Goal: Transaction & Acquisition: Download file/media

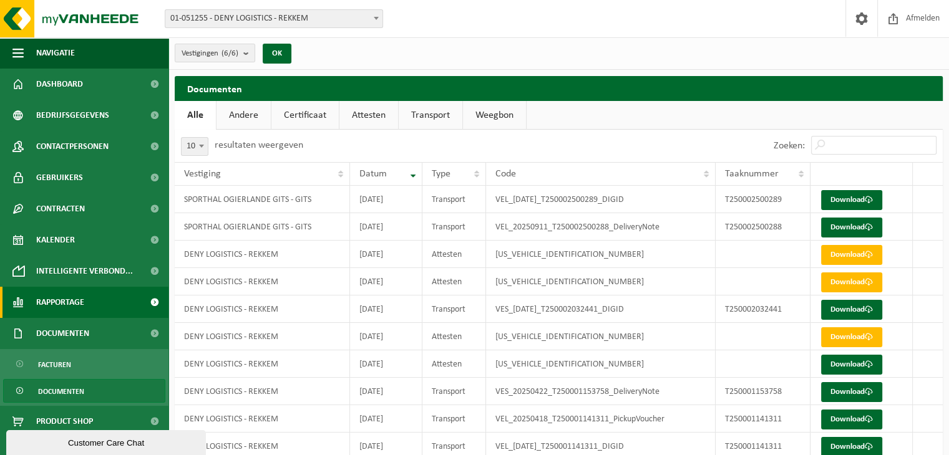
click at [65, 302] on span "Rapportage" at bounding box center [60, 302] width 48 height 31
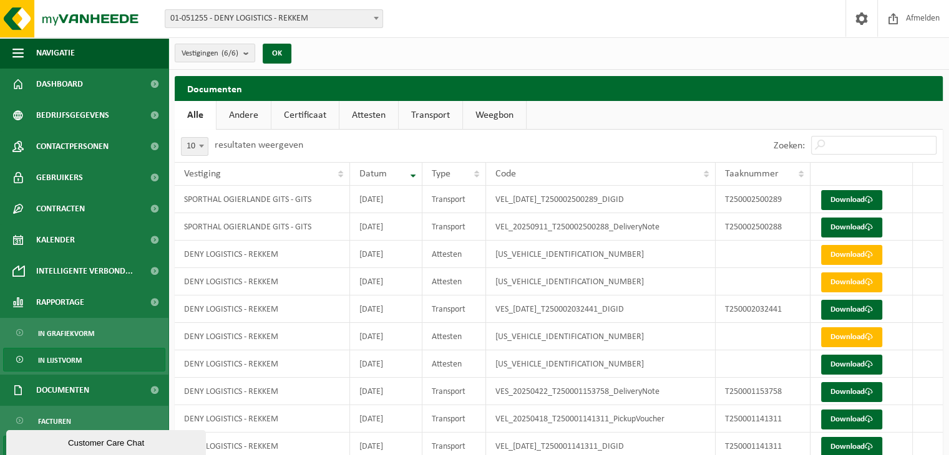
click at [66, 356] on span "In lijstvorm" at bounding box center [60, 361] width 44 height 24
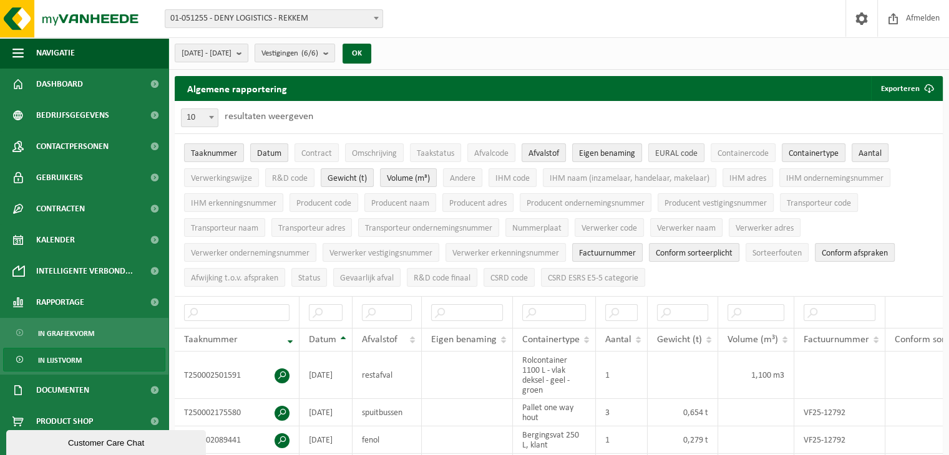
click at [682, 152] on span "EURAL code" at bounding box center [676, 153] width 42 height 9
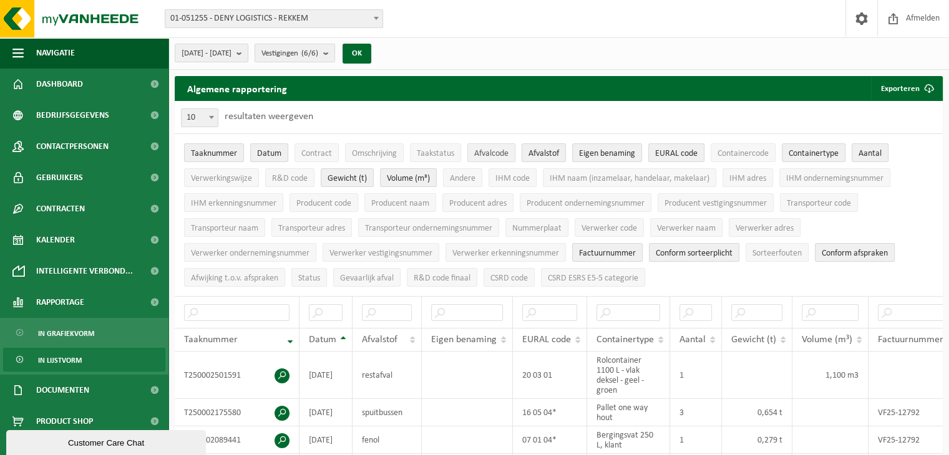
click at [487, 155] on span "Afvalcode" at bounding box center [491, 153] width 34 height 9
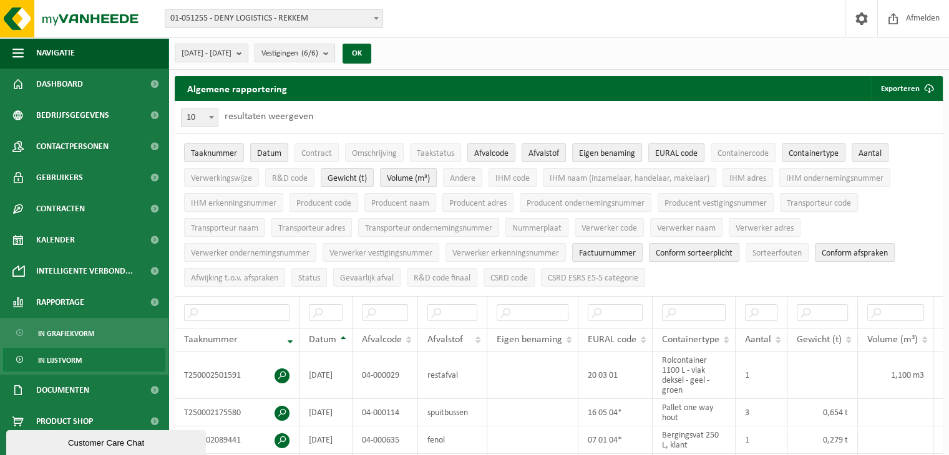
click at [410, 176] on span "Volume (m³)" at bounding box center [408, 178] width 43 height 9
click at [417, 177] on span "Volume (m³)" at bounding box center [408, 178] width 43 height 9
click at [413, 174] on span "Volume (m³)" at bounding box center [408, 178] width 43 height 9
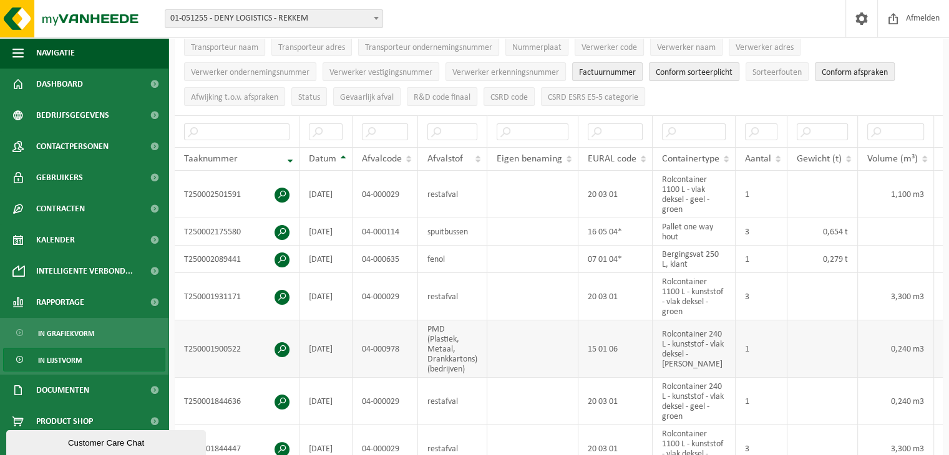
scroll to position [187, 0]
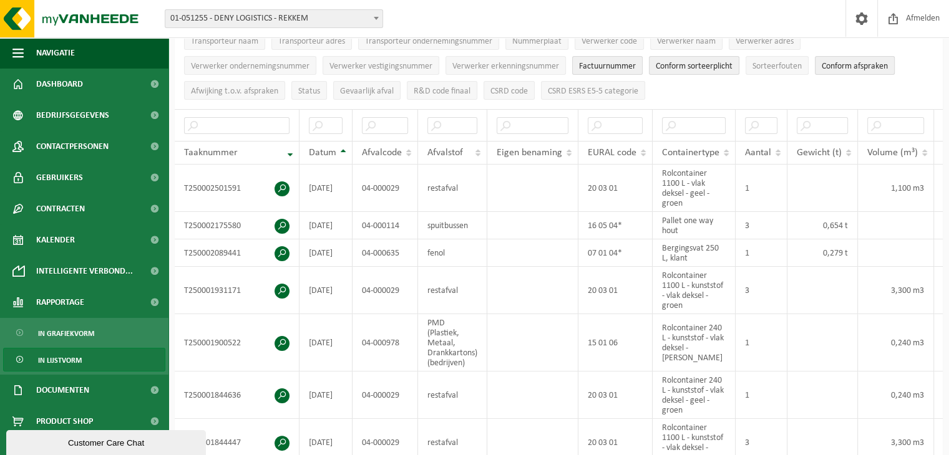
click at [341, 145] on th "Datum" at bounding box center [325, 153] width 53 height 24
click at [0, 0] on div at bounding box center [0, 0] width 0 height 0
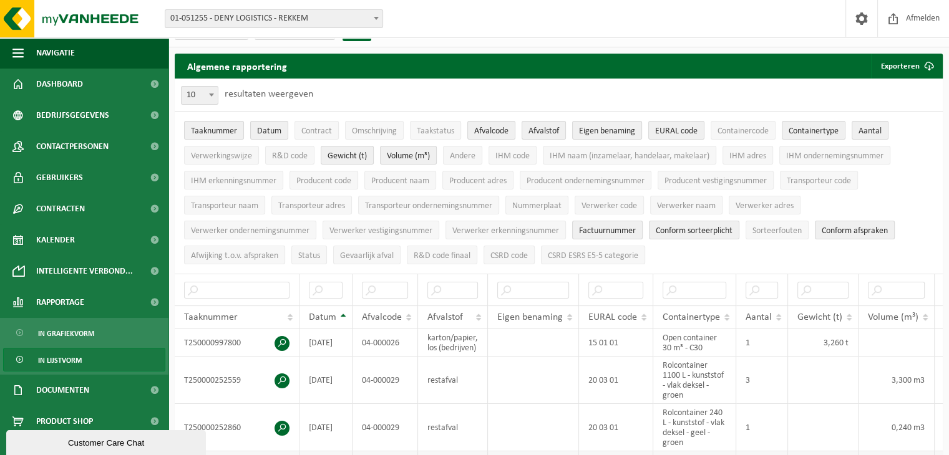
scroll to position [0, 0]
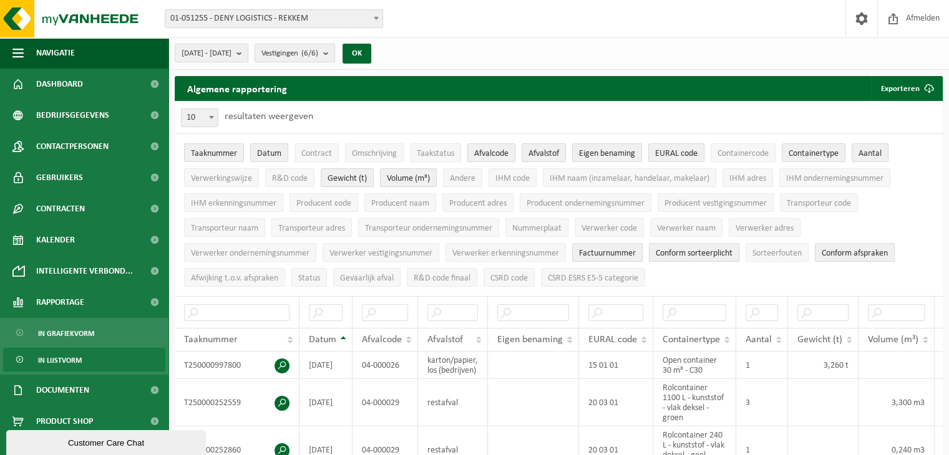
click at [379, 15] on span at bounding box center [376, 18] width 12 height 16
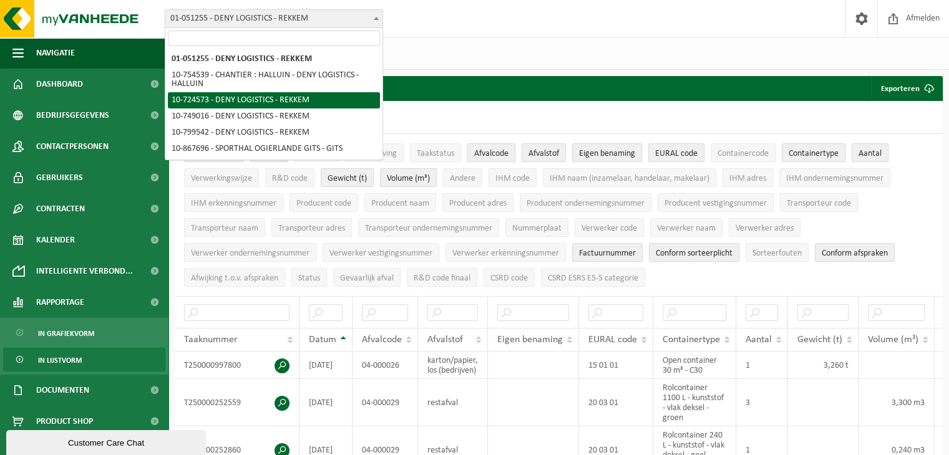
select select "13926"
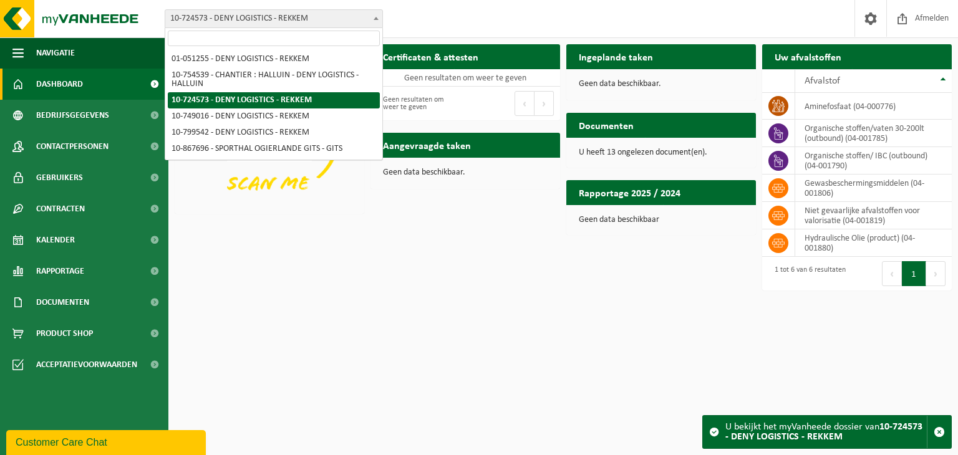
click at [376, 17] on b at bounding box center [376, 18] width 5 height 3
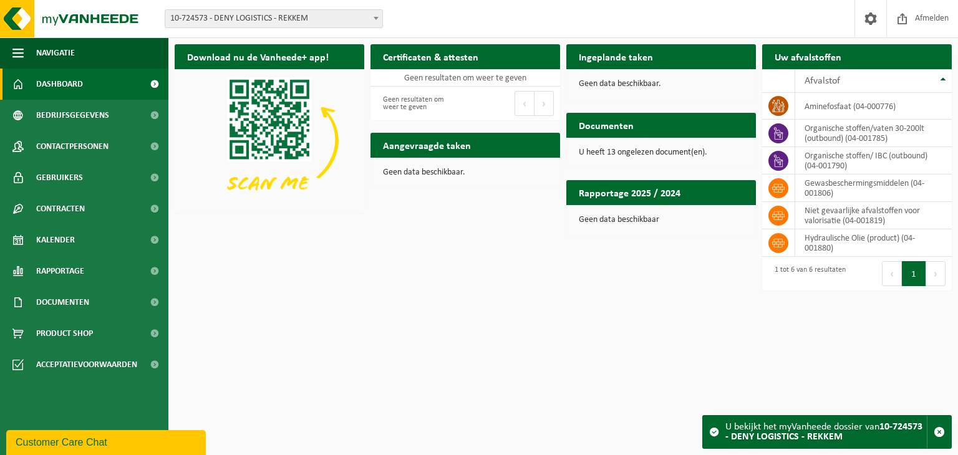
click at [329, 273] on div "Download nu de Vanheede+ app! Verberg Certificaten & attesten Bekijk uw certifi…" at bounding box center [563, 167] width 783 height 258
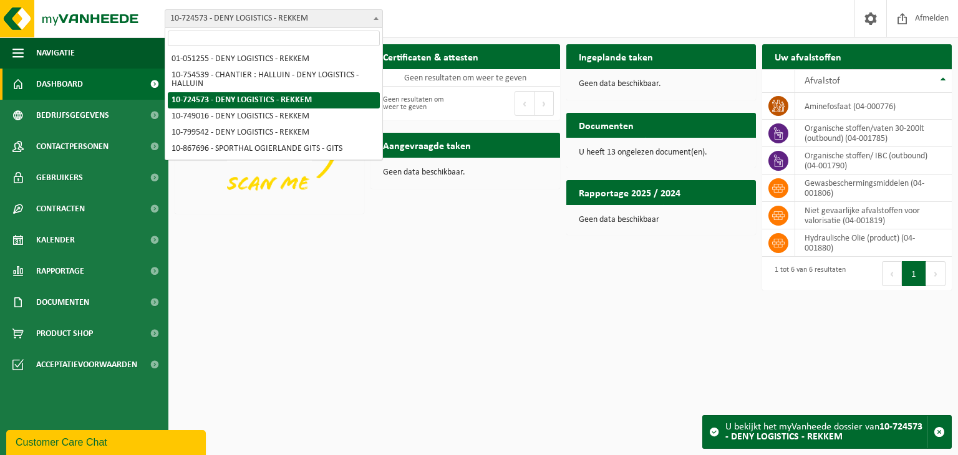
click at [375, 17] on b at bounding box center [376, 18] width 5 height 3
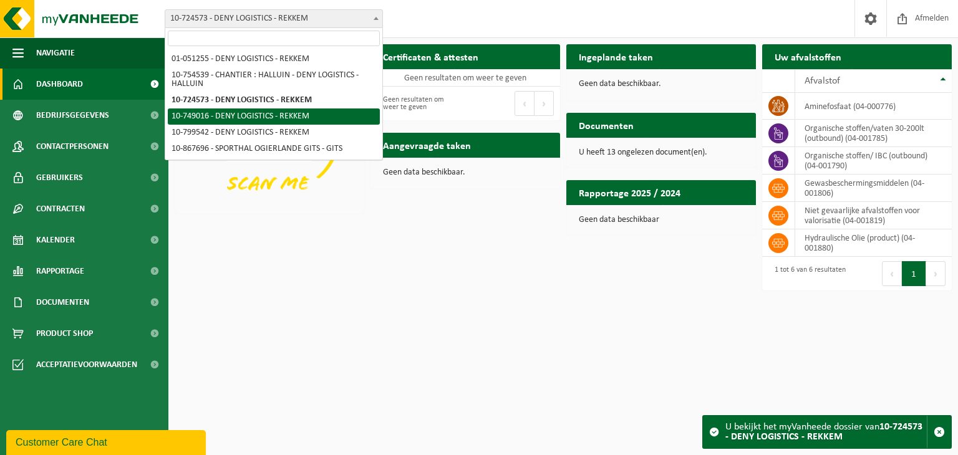
select select "19410"
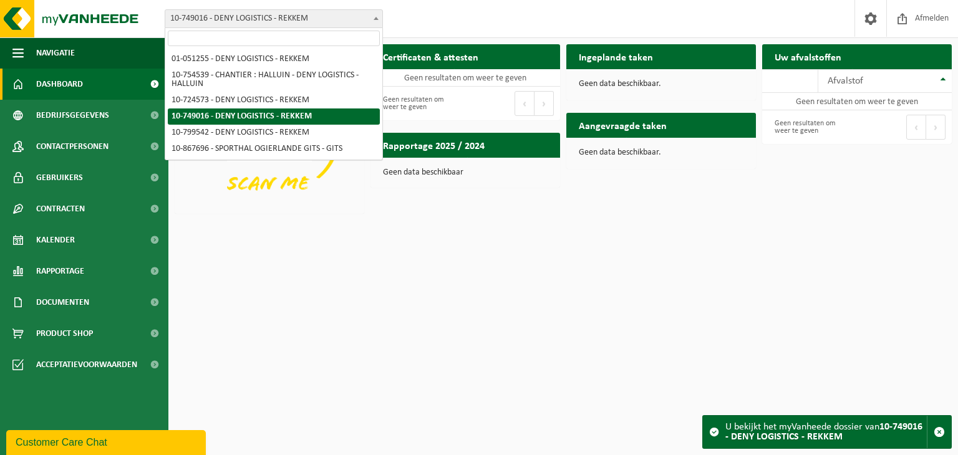
click at [377, 13] on span at bounding box center [376, 18] width 12 height 16
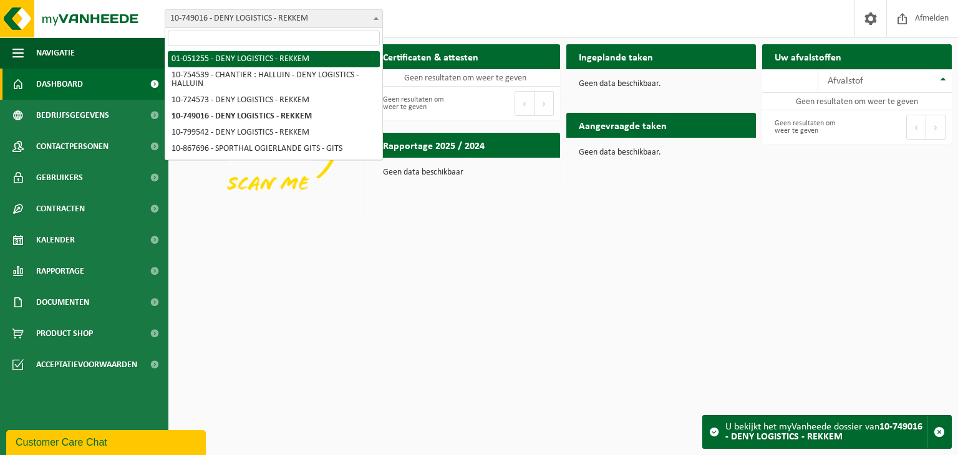
select select "18423"
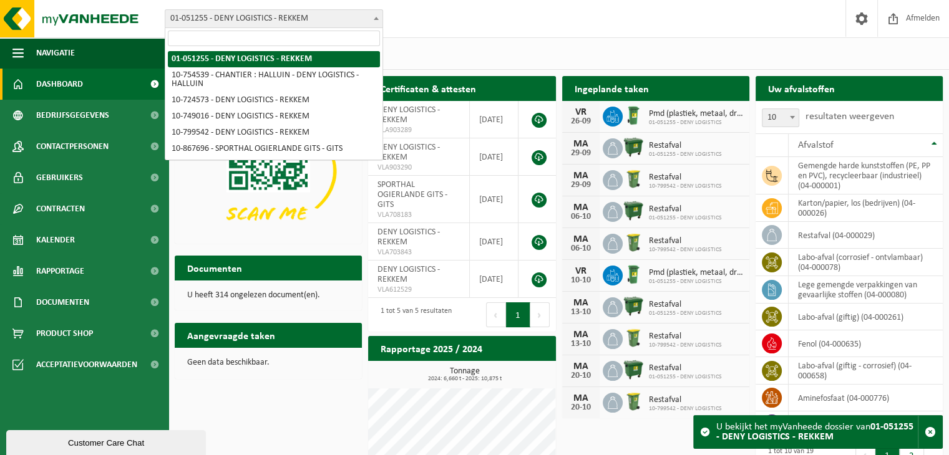
click at [375, 18] on b at bounding box center [376, 18] width 5 height 3
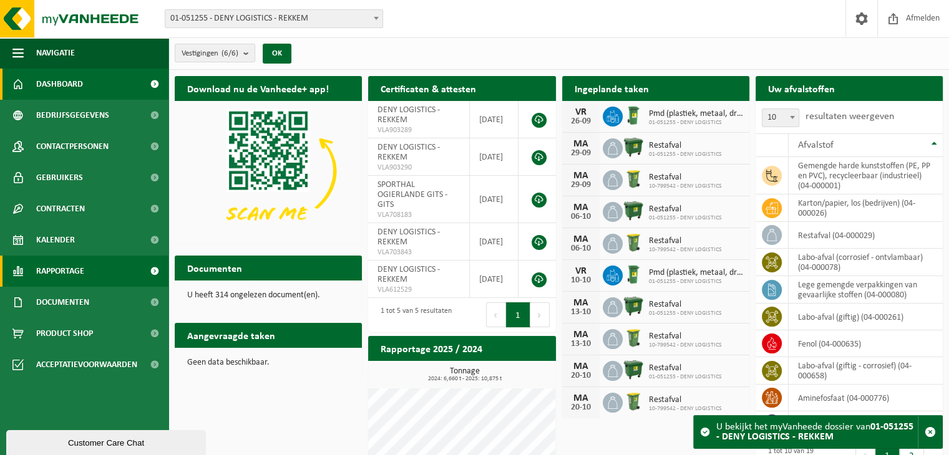
click at [77, 271] on span "Rapportage" at bounding box center [60, 271] width 48 height 31
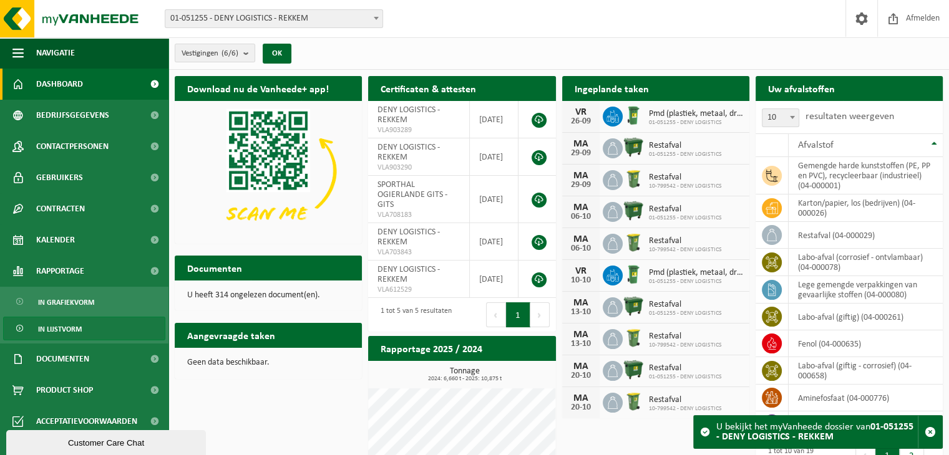
click at [56, 327] on span "In lijstvorm" at bounding box center [60, 329] width 44 height 24
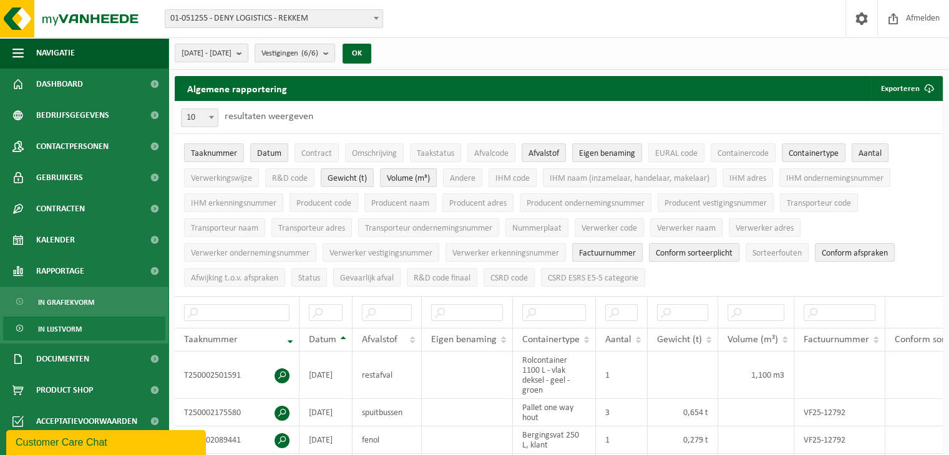
click at [211, 118] on b at bounding box center [211, 117] width 5 height 3
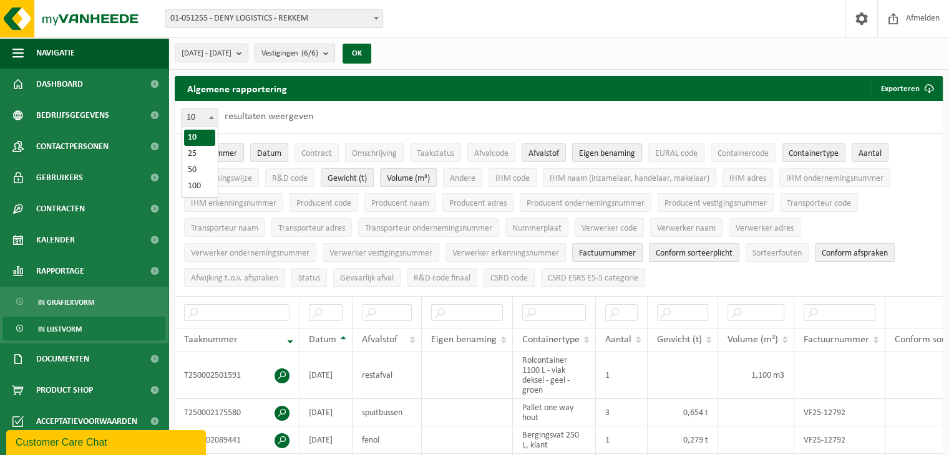
click at [347, 120] on div "10 25 50 100 10 resultaten weergeven" at bounding box center [559, 117] width 768 height 32
click at [248, 51] on b "submit" at bounding box center [241, 52] width 11 height 17
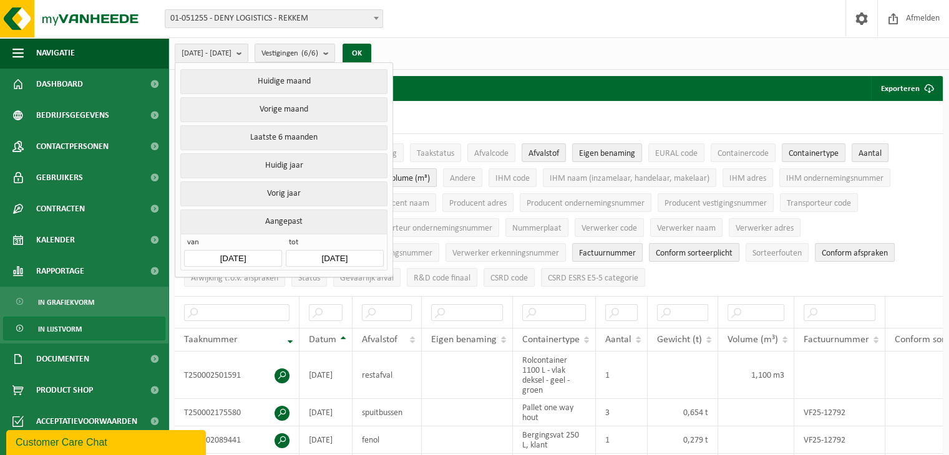
click at [257, 253] on input "2025-04-01" at bounding box center [232, 258] width 97 height 17
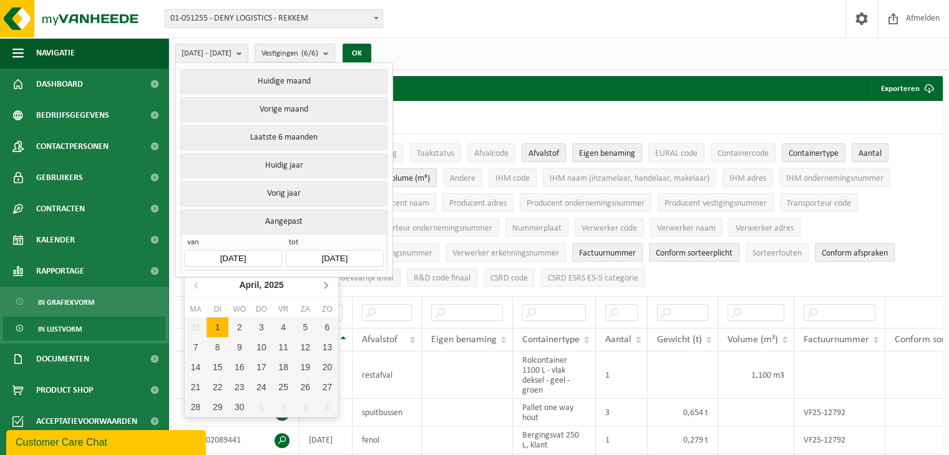
click at [324, 283] on icon at bounding box center [325, 286] width 3 height 6
click at [195, 284] on icon at bounding box center [196, 286] width 3 height 6
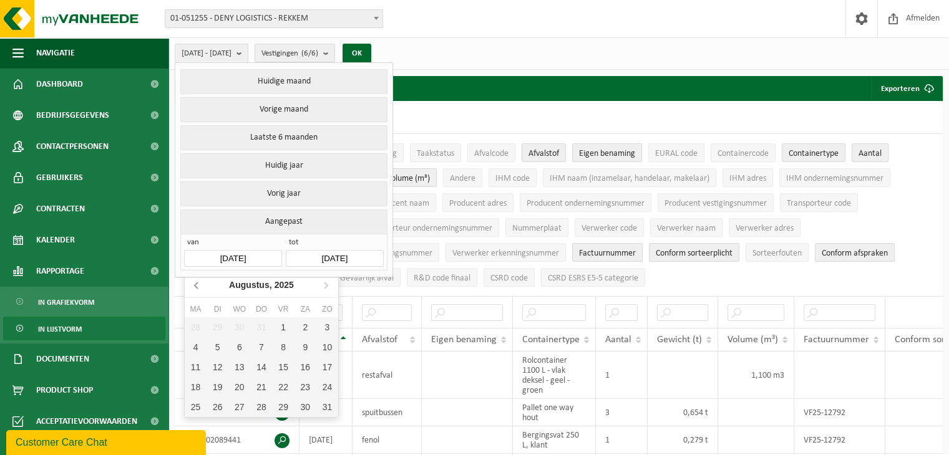
click at [195, 284] on icon at bounding box center [196, 286] width 3 height 6
click at [220, 387] on div "20" at bounding box center [217, 387] width 22 height 20
type input "2025-05-20"
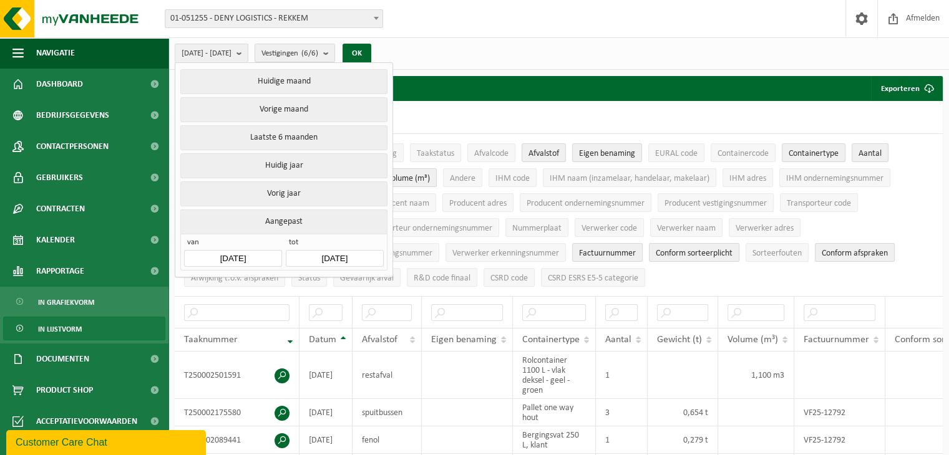
click at [220, 387] on div "20" at bounding box center [217, 392] width 22 height 20
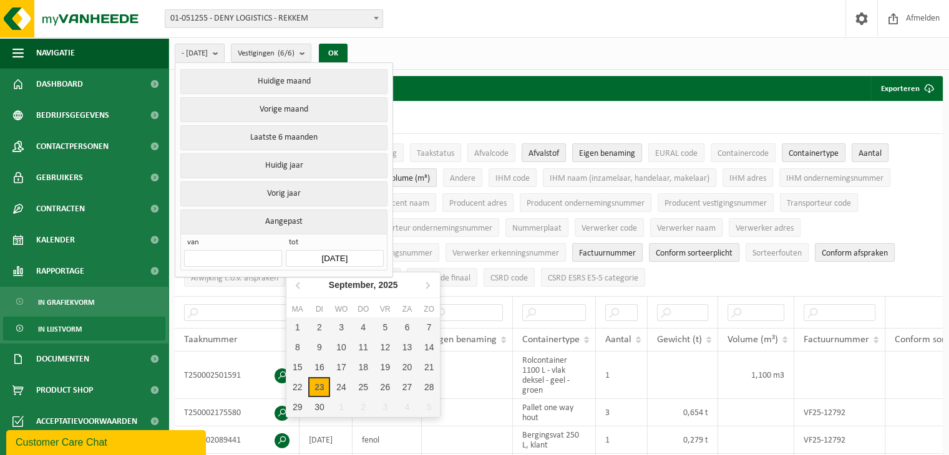
click at [340, 250] on input "2025-09-23" at bounding box center [334, 258] width 97 height 17
click at [245, 256] on input "text" at bounding box center [232, 258] width 97 height 17
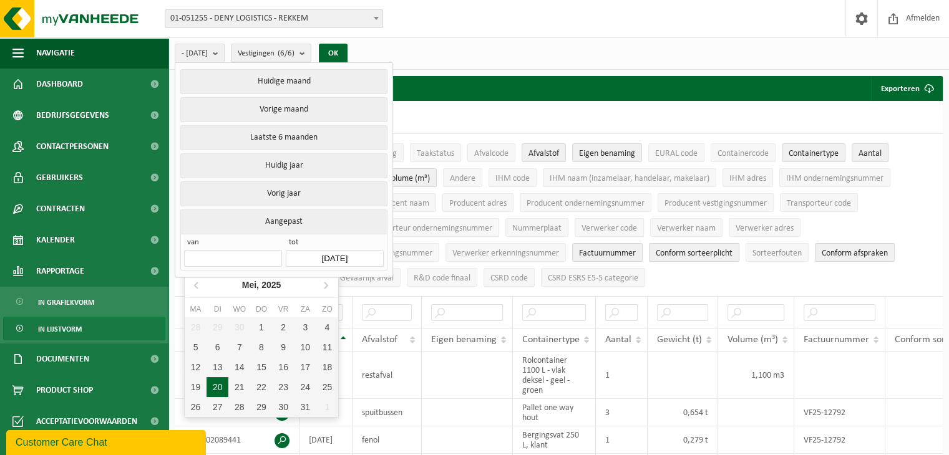
click at [215, 383] on div "20" at bounding box center [217, 387] width 22 height 20
type input "2025-05-20"
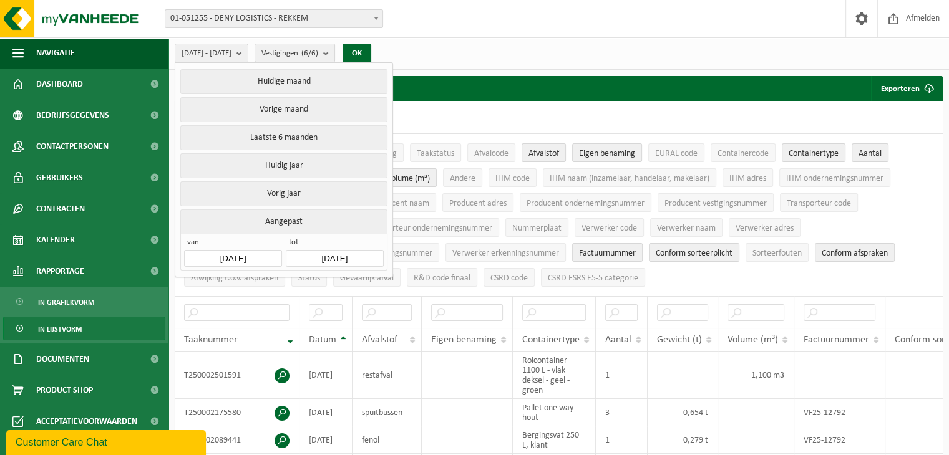
click at [215, 383] on div "20" at bounding box center [217, 392] width 22 height 20
click at [215, 382] on div "20" at bounding box center [217, 392] width 22 height 20
type input "2025-05-20"
click at [346, 254] on input "2025-09-23" at bounding box center [334, 258] width 97 height 17
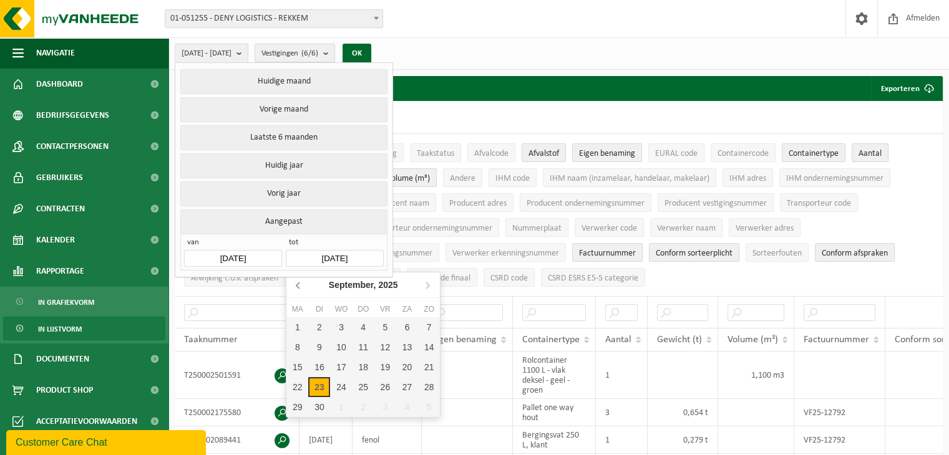
click at [297, 284] on icon at bounding box center [297, 286] width 3 height 6
click at [426, 284] on icon at bounding box center [427, 285] width 20 height 20
click at [428, 404] on div "31" at bounding box center [429, 407] width 22 height 20
type input "2025-08-31"
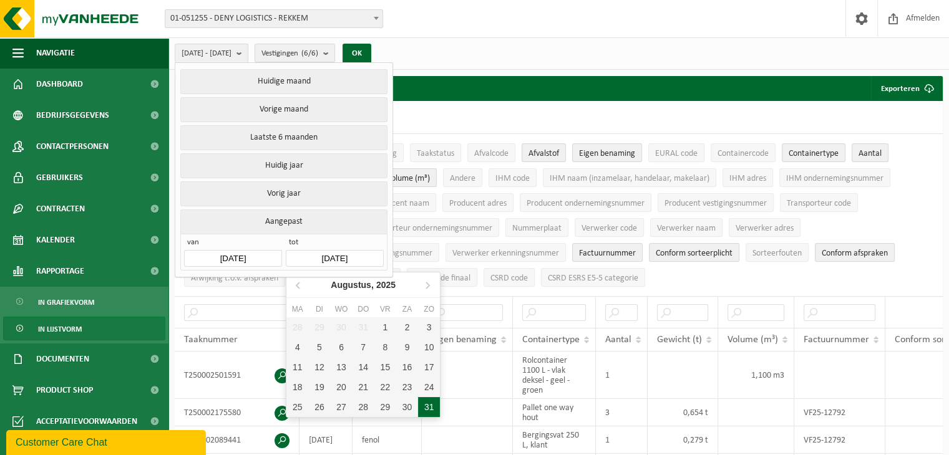
type input "2025-05-20"
click at [428, 404] on div "31" at bounding box center [429, 407] width 22 height 20
type input "2025-05-20"
click at [426, 400] on div "31" at bounding box center [429, 407] width 22 height 20
type input "2025-08-31"
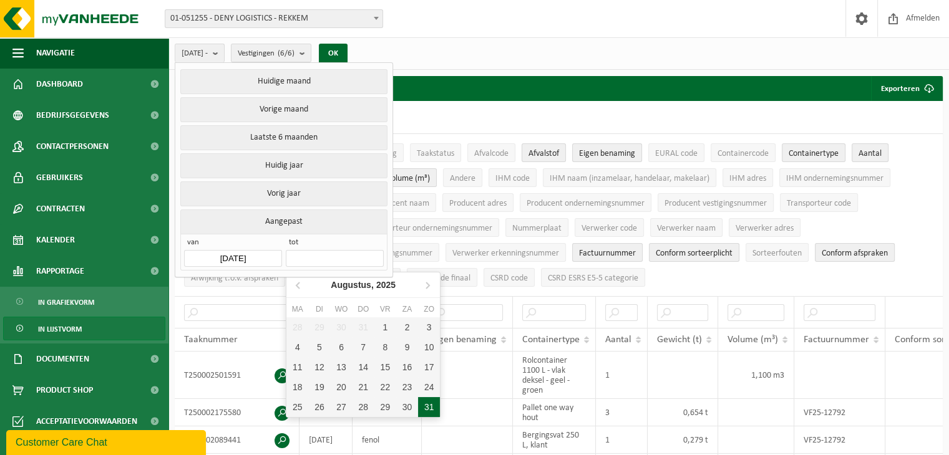
type input "2025-05-20"
click at [426, 400] on div "31" at bounding box center [429, 407] width 22 height 20
type input "2025-05-20"
click at [426, 400] on div "31" at bounding box center [429, 407] width 22 height 20
type input "2025-08-31"
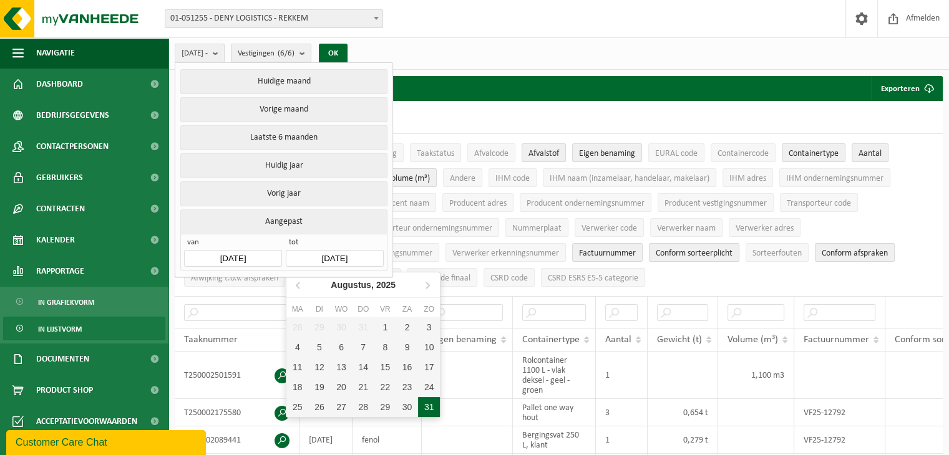
type input "2025-05-20"
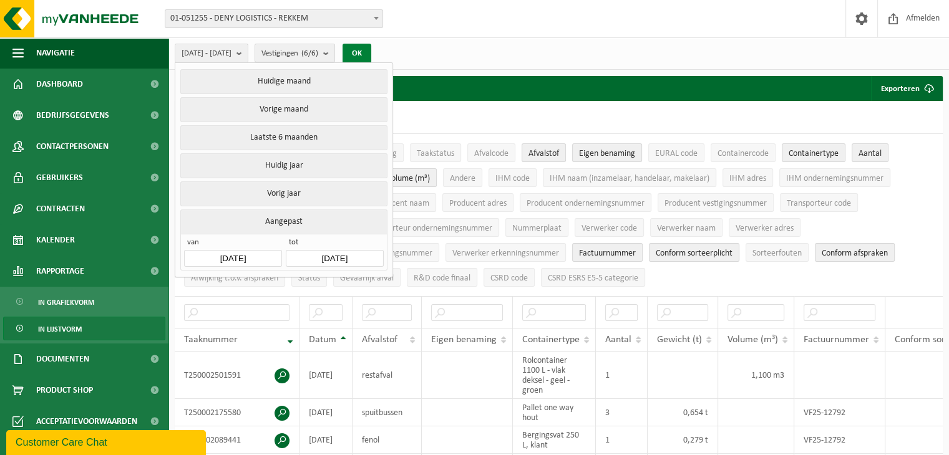
click at [371, 51] on button "OK" at bounding box center [356, 54] width 29 height 20
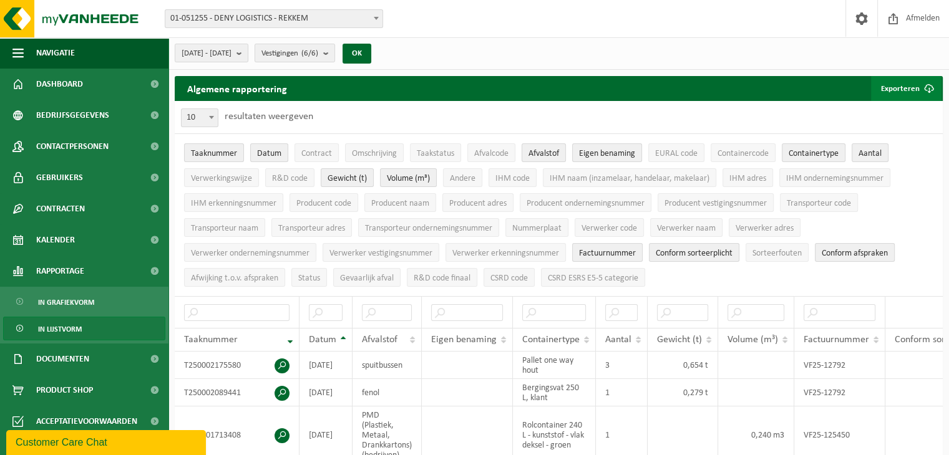
click at [906, 90] on button "Exporteren" at bounding box center [906, 88] width 70 height 25
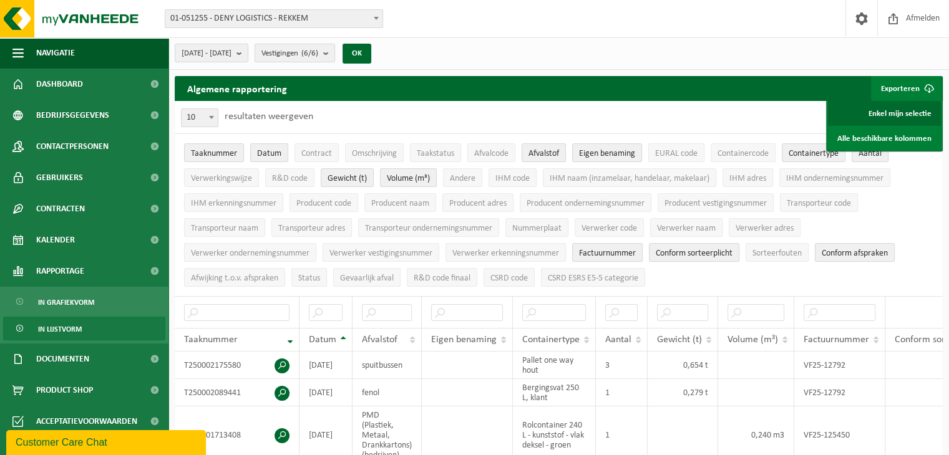
click at [900, 109] on link "Enkel mijn selectie" at bounding box center [884, 113] width 113 height 25
click at [678, 153] on span "EURAL code" at bounding box center [676, 153] width 42 height 9
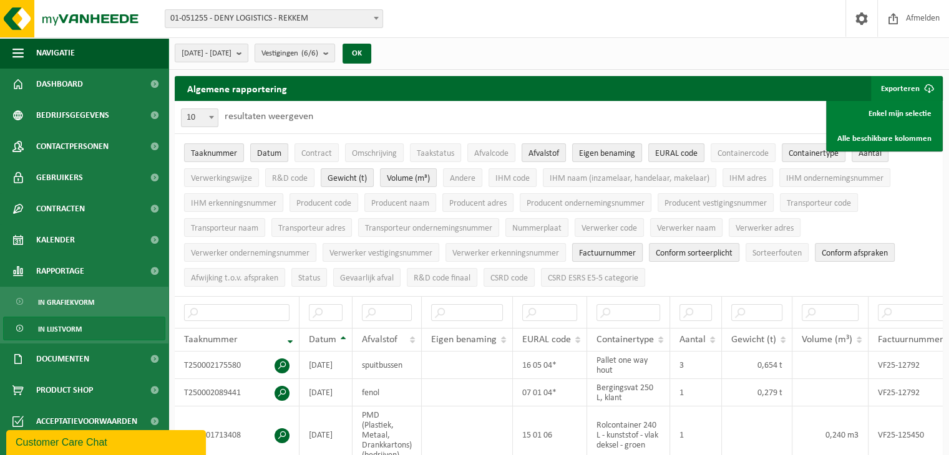
click at [614, 253] on span "Factuurnummer" at bounding box center [607, 253] width 57 height 9
click at [795, 151] on span "Containertype" at bounding box center [813, 153] width 50 height 9
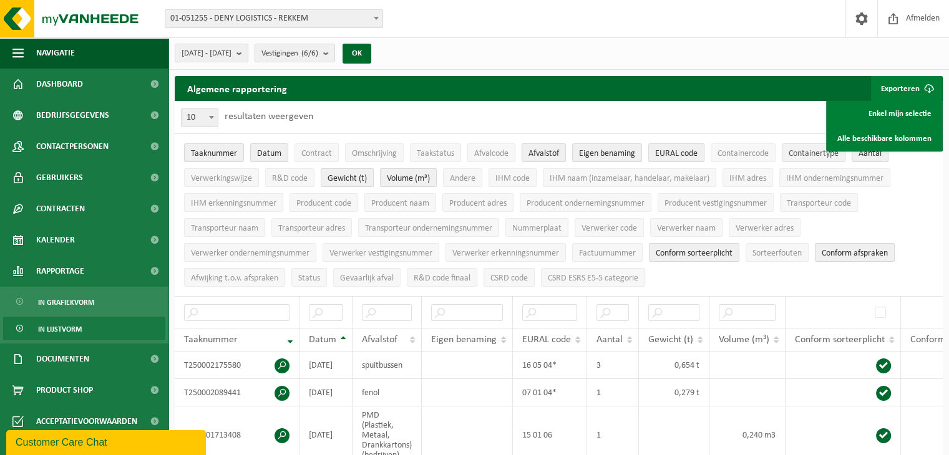
click at [801, 151] on span "Containertype" at bounding box center [813, 153] width 50 height 9
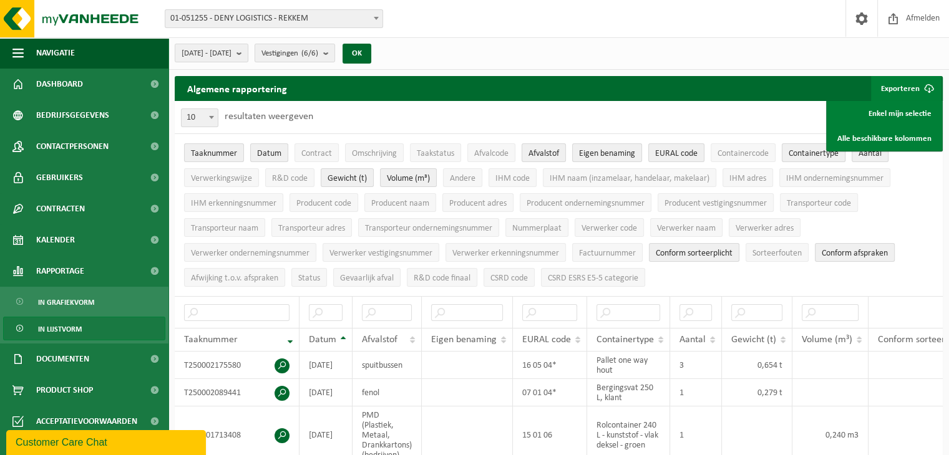
click at [801, 151] on span "Containertype" at bounding box center [813, 153] width 50 height 9
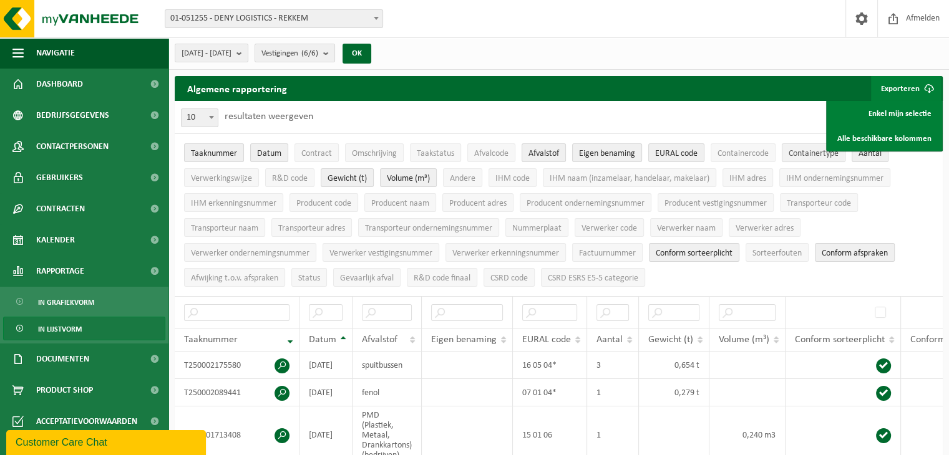
click at [801, 151] on span "Containertype" at bounding box center [813, 153] width 50 height 9
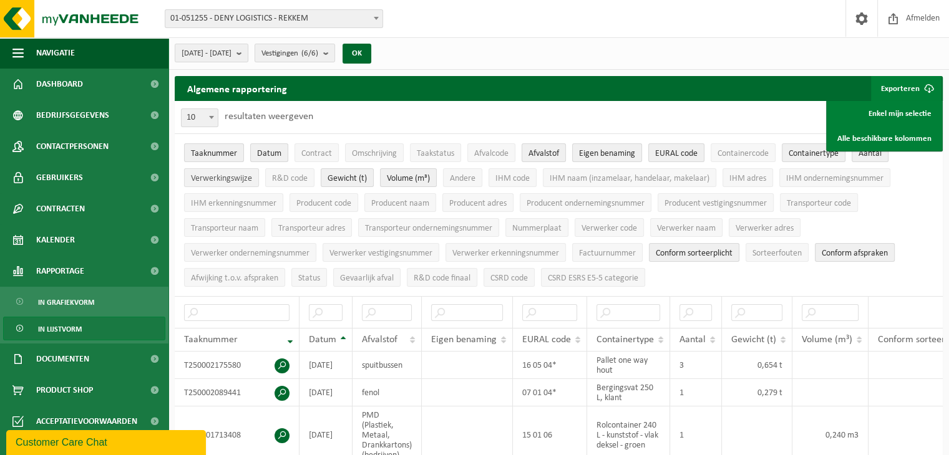
click at [226, 178] on span "Verwerkingswijze" at bounding box center [221, 178] width 61 height 9
click at [686, 225] on span "Verwerker naam" at bounding box center [686, 228] width 59 height 9
click at [694, 224] on span "Verwerker naam" at bounding box center [686, 228] width 59 height 9
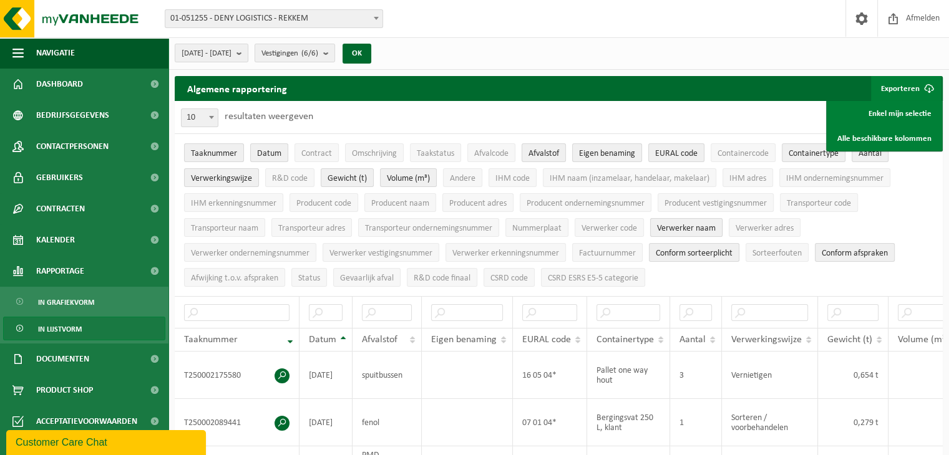
click at [694, 224] on span "Verwerker naam" at bounding box center [686, 228] width 59 height 9
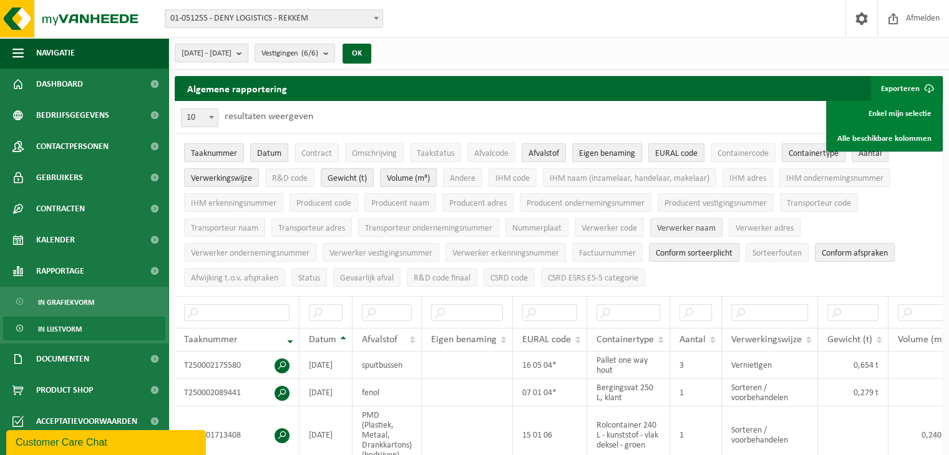
click at [691, 224] on span "Verwerker naam" at bounding box center [686, 228] width 59 height 9
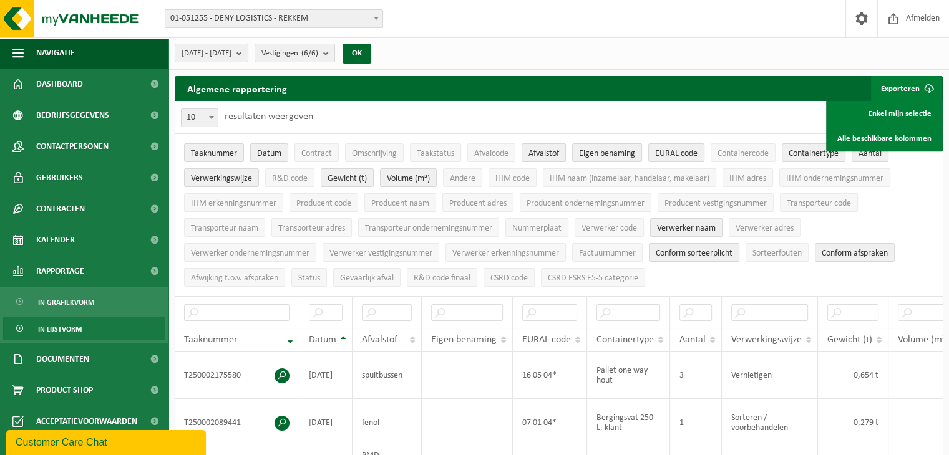
click at [691, 224] on span "Verwerker naam" at bounding box center [686, 228] width 59 height 9
click at [509, 249] on span "Verwerker erkenningsnummer" at bounding box center [505, 253] width 107 height 9
click at [397, 249] on span "Verwerker vestigingsnummer" at bounding box center [380, 253] width 103 height 9
click at [274, 249] on span "Verwerker ondernemingsnummer" at bounding box center [250, 253] width 118 height 9
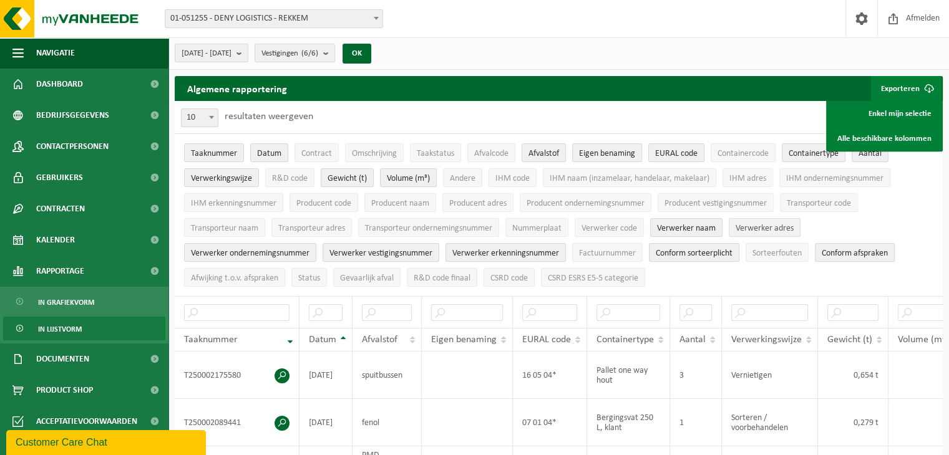
click at [766, 226] on span "Verwerker adres" at bounding box center [764, 228] width 58 height 9
click at [758, 296] on th at bounding box center [770, 312] width 96 height 32
click at [881, 115] on link "Enkel mijn selectie" at bounding box center [884, 113] width 113 height 25
click at [162, 399] on span at bounding box center [154, 390] width 28 height 31
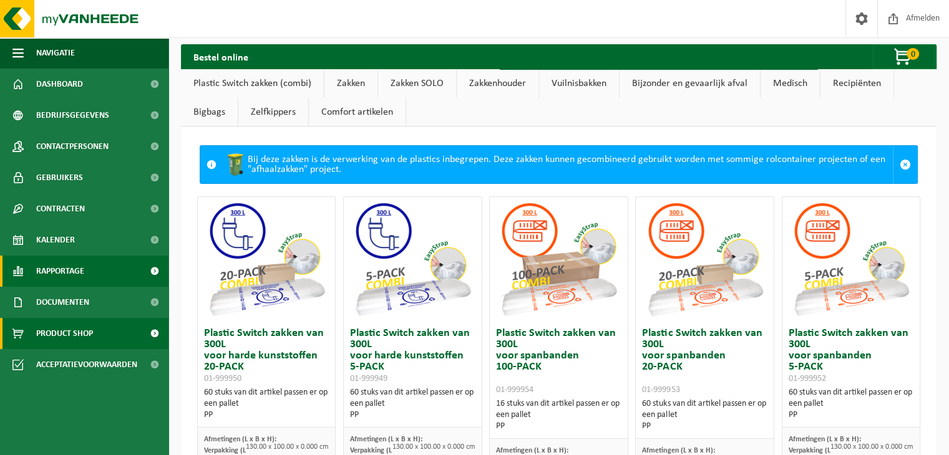
click at [62, 272] on span "Rapportage" at bounding box center [60, 271] width 48 height 31
click at [151, 271] on span at bounding box center [154, 271] width 28 height 31
click at [71, 274] on span "Rapportage" at bounding box center [60, 271] width 48 height 31
click at [353, 303] on img at bounding box center [412, 259] width 125 height 125
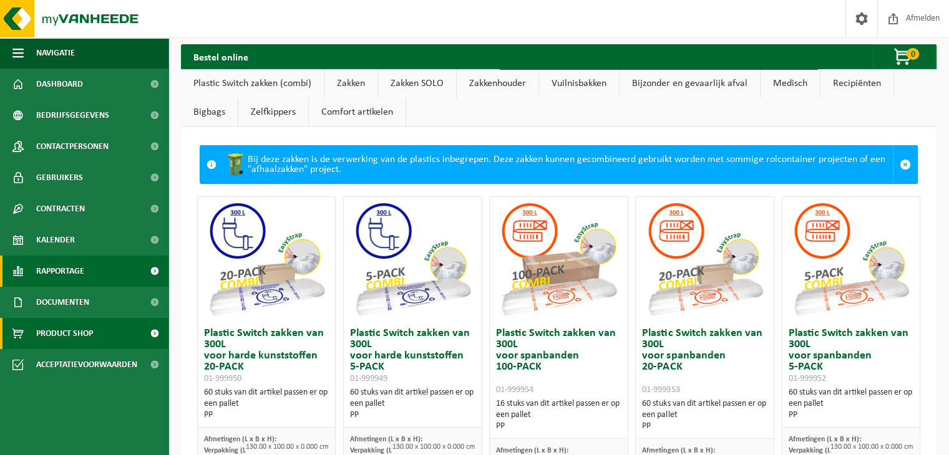
click at [60, 266] on span "Rapportage" at bounding box center [60, 271] width 48 height 31
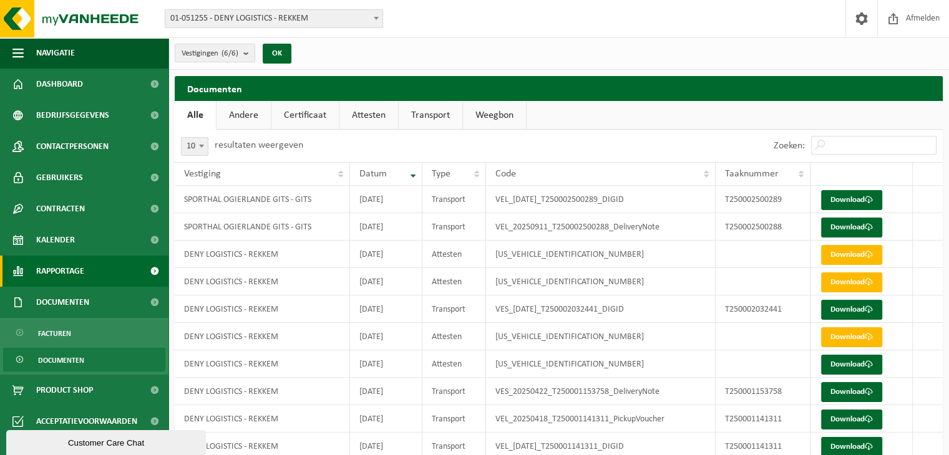
click at [74, 264] on span "Rapportage" at bounding box center [60, 271] width 48 height 31
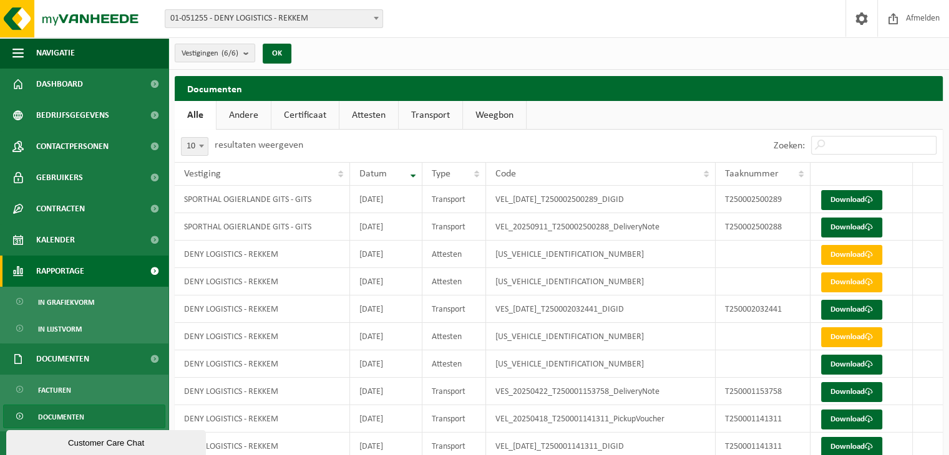
click at [74, 264] on span "Rapportage" at bounding box center [60, 271] width 48 height 31
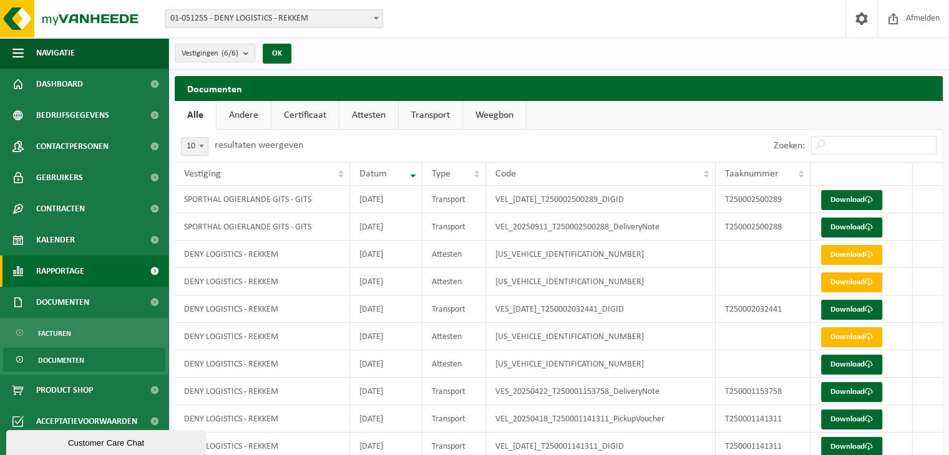
click at [82, 273] on span "Rapportage" at bounding box center [60, 271] width 48 height 31
click at [74, 272] on span "Rapportage" at bounding box center [60, 271] width 48 height 31
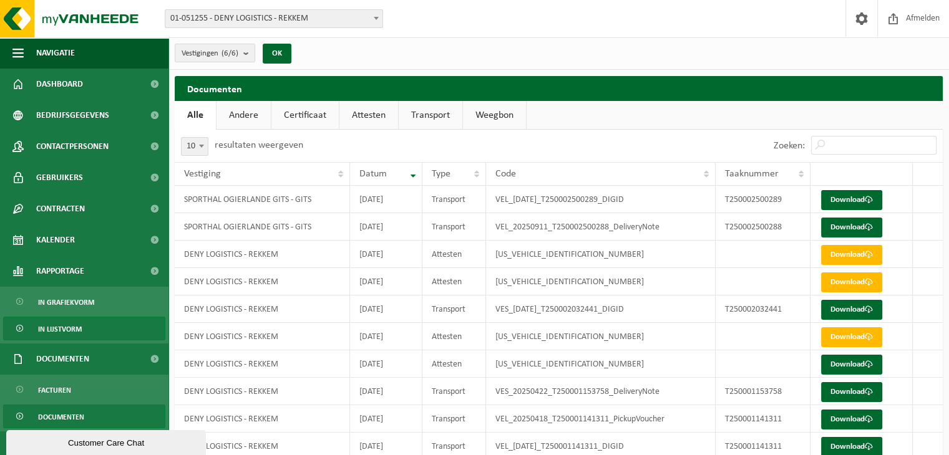
click at [59, 324] on span "In lijstvorm" at bounding box center [60, 329] width 44 height 24
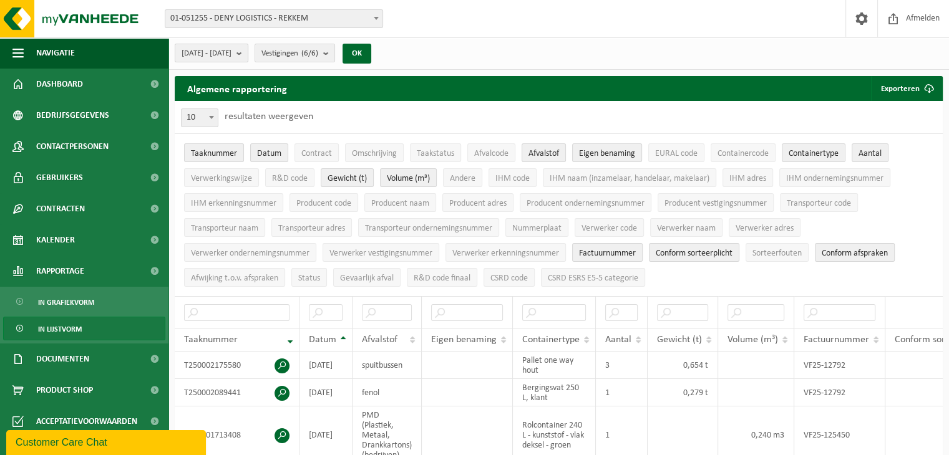
click at [248, 51] on b "submit" at bounding box center [241, 52] width 11 height 17
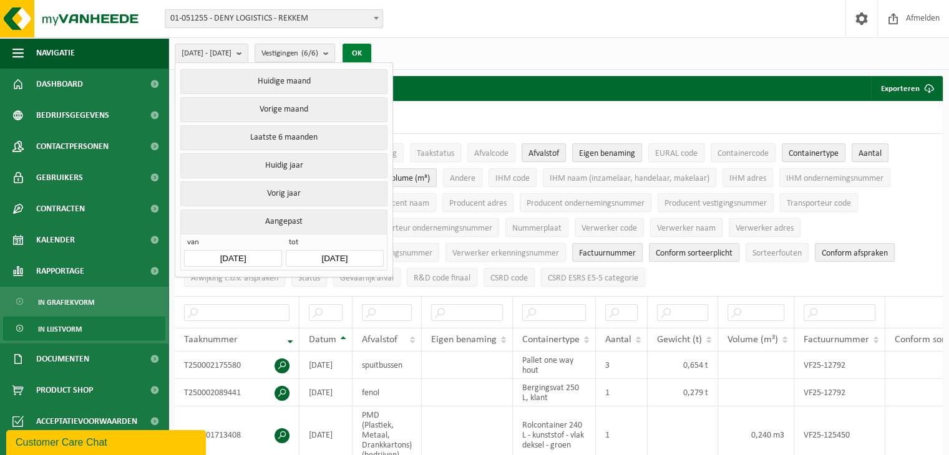
click at [371, 50] on button "OK" at bounding box center [356, 54] width 29 height 20
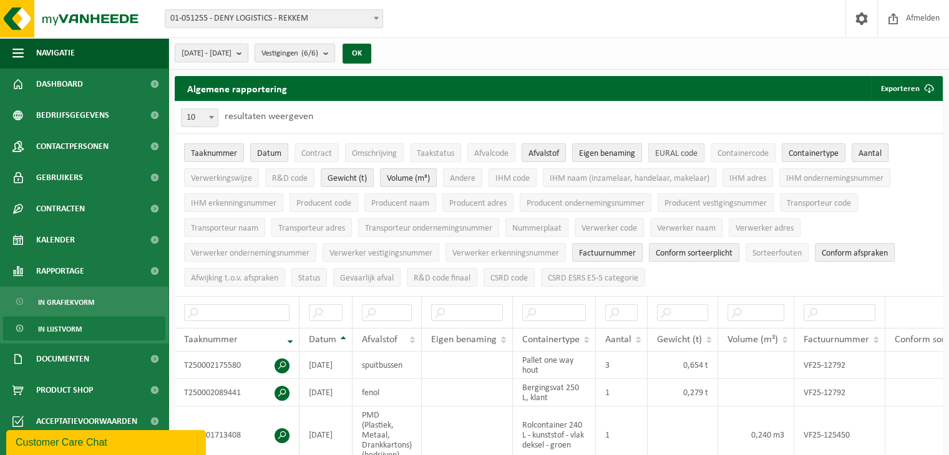
click at [694, 149] on span "EURAL code" at bounding box center [676, 153] width 42 height 9
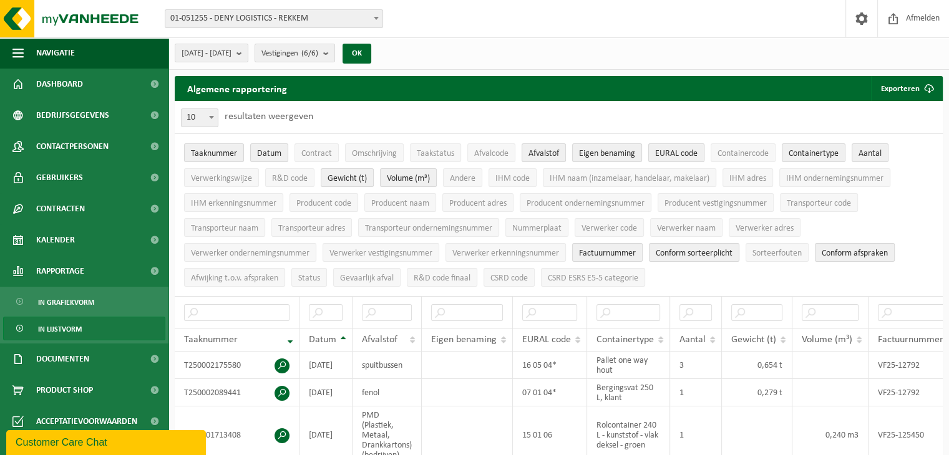
click at [694, 149] on span "EURAL code" at bounding box center [676, 153] width 42 height 9
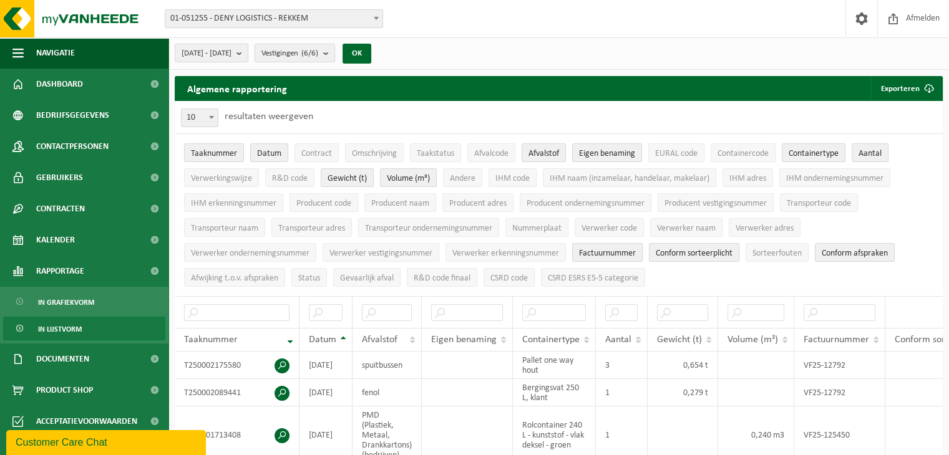
click at [613, 250] on span "Factuurnummer" at bounding box center [607, 253] width 57 height 9
click at [612, 253] on span "Factuurnummer" at bounding box center [607, 253] width 57 height 9
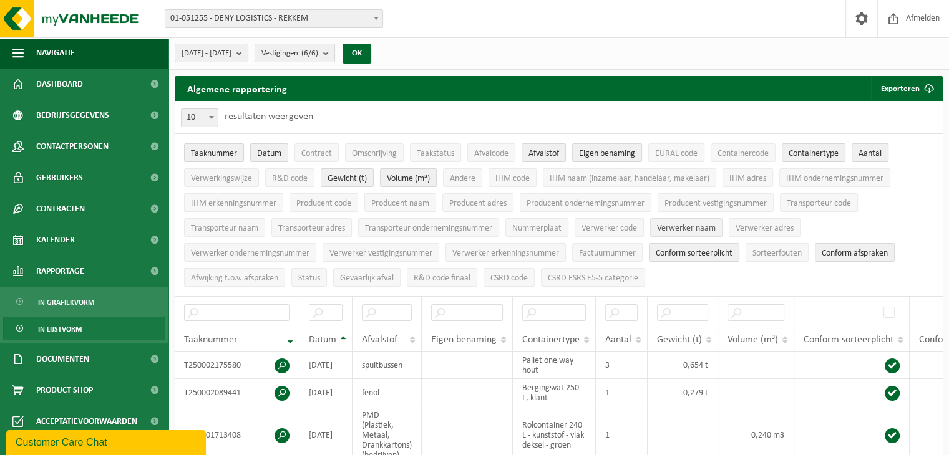
click at [670, 228] on span "Verwerker naam" at bounding box center [686, 228] width 59 height 9
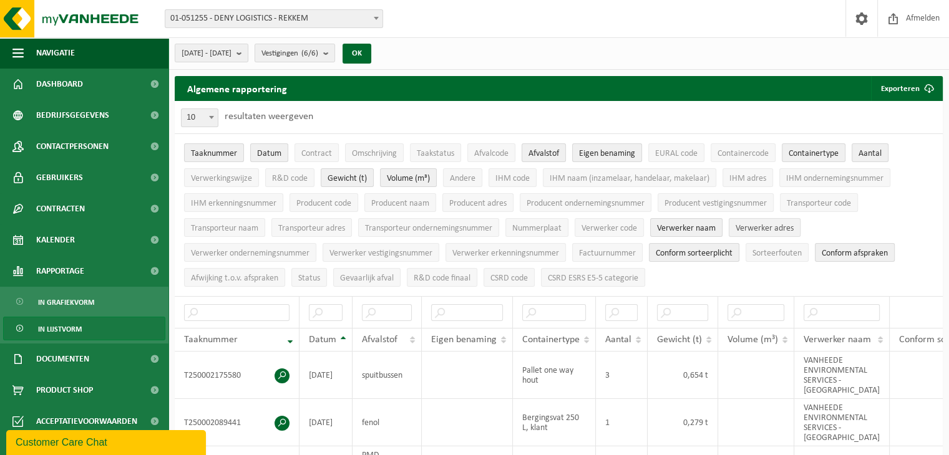
drag, startPoint x: 755, startPoint y: 226, endPoint x: 730, endPoint y: 226, distance: 24.9
click at [755, 225] on span "Verwerker adres" at bounding box center [764, 228] width 58 height 9
click at [266, 249] on span "Verwerker ondernemingsnummer" at bounding box center [250, 253] width 118 height 9
click at [367, 249] on span "Verwerker vestigingsnummer" at bounding box center [380, 253] width 103 height 9
click at [460, 249] on span "Verwerker erkenningsnummer" at bounding box center [505, 253] width 107 height 9
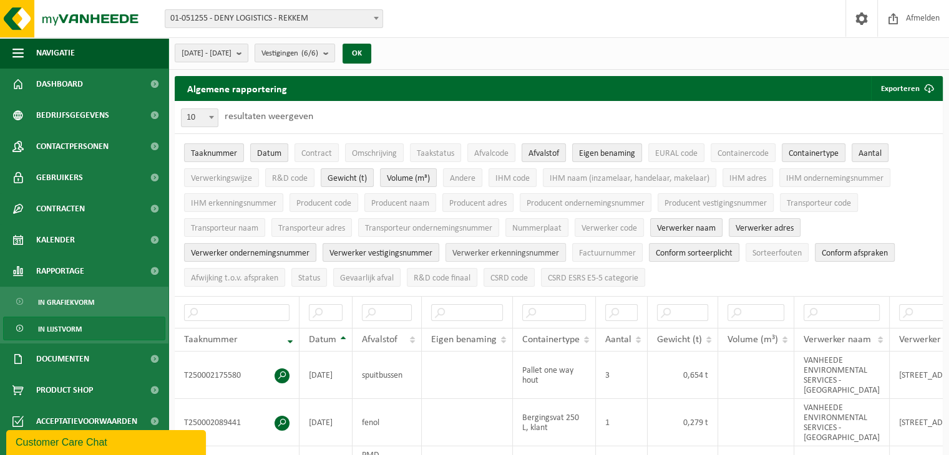
click at [460, 249] on span "Verwerker erkenningsnummer" at bounding box center [505, 253] width 107 height 9
click at [667, 150] on span "EURAL code" at bounding box center [676, 153] width 42 height 9
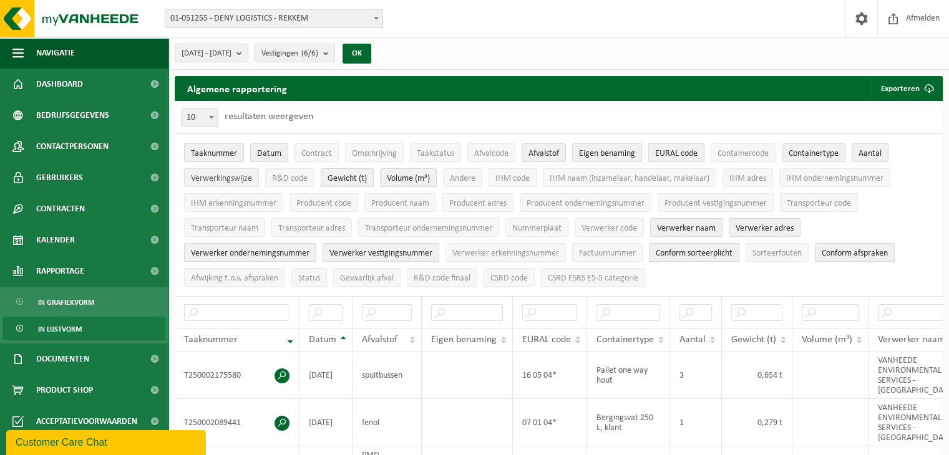
click at [223, 176] on span "Verwerkingswijze" at bounding box center [221, 178] width 61 height 9
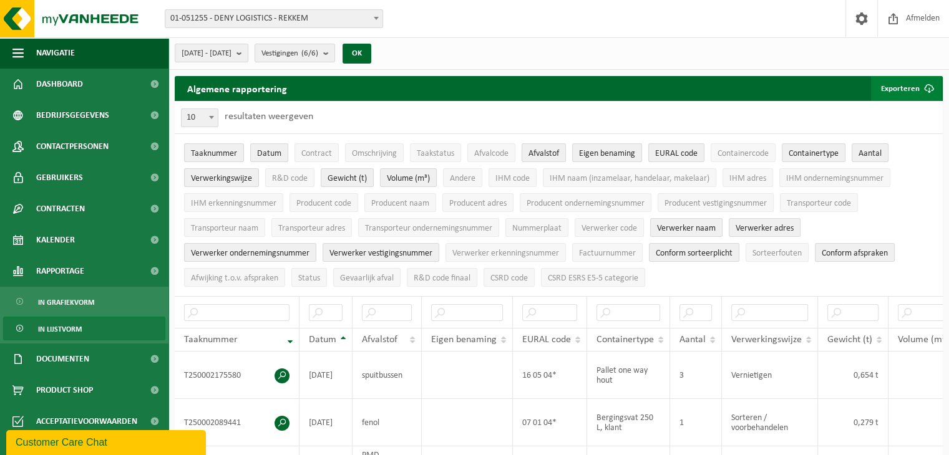
click at [901, 88] on button "Exporteren" at bounding box center [906, 88] width 70 height 25
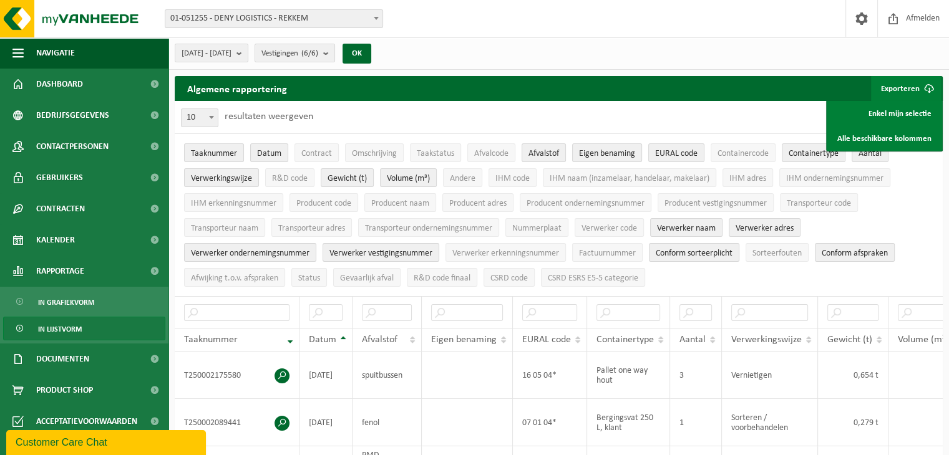
click at [901, 88] on button "Exporteren" at bounding box center [906, 88] width 70 height 25
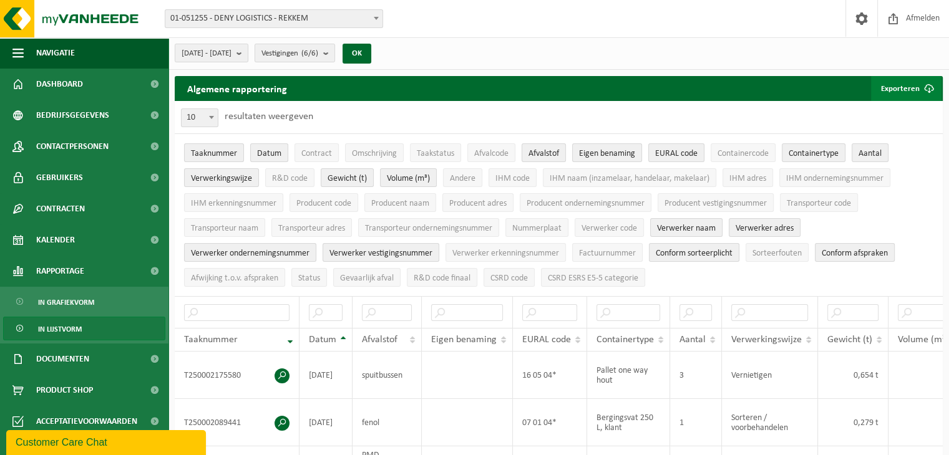
click at [901, 80] on button "Exporteren" at bounding box center [906, 88] width 70 height 25
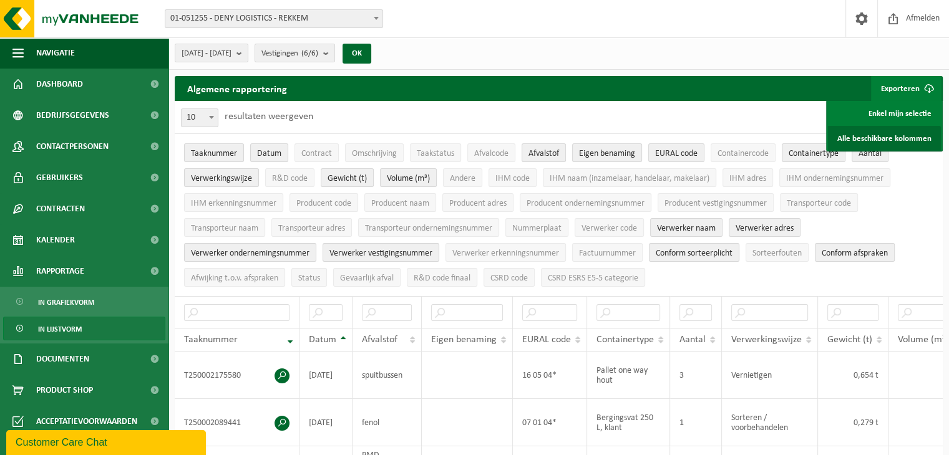
click at [891, 133] on link "Alle beschikbare kolommen" at bounding box center [884, 138] width 113 height 25
click at [903, 109] on link "Enkel mijn selectie" at bounding box center [884, 113] width 113 height 25
